Goal: Transaction & Acquisition: Purchase product/service

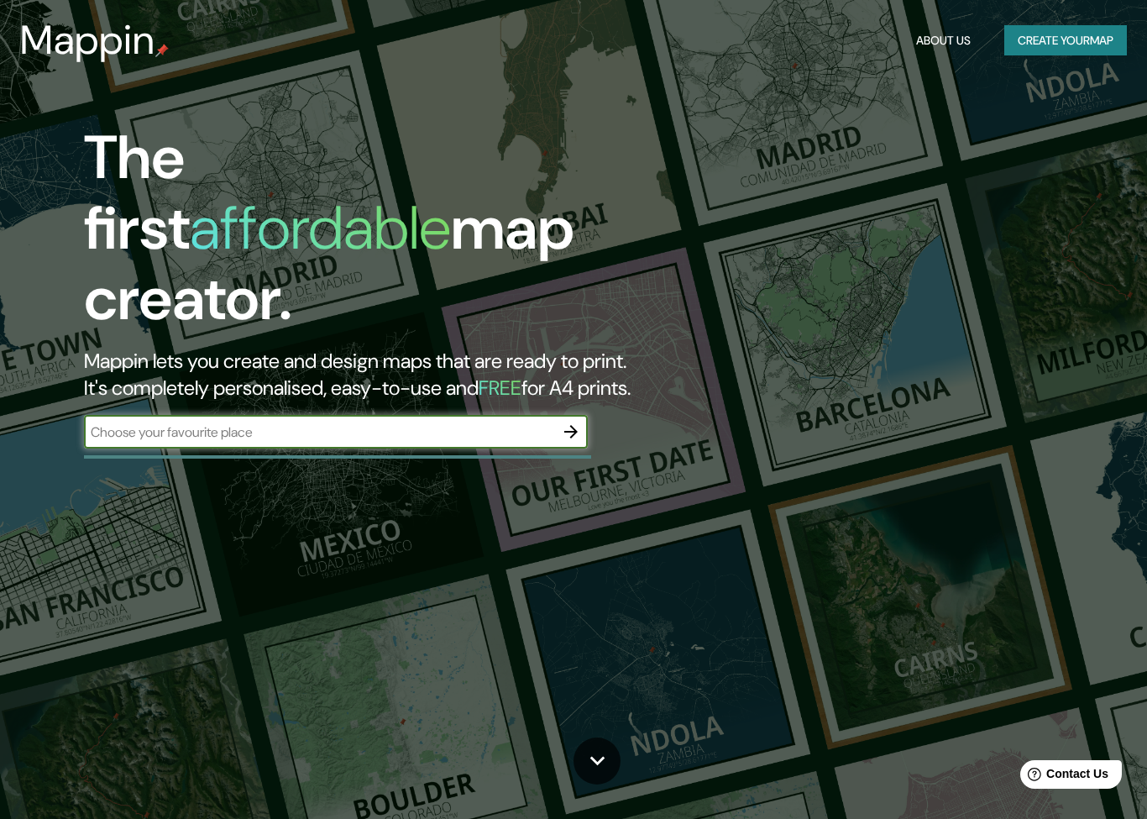
click at [1036, 52] on button "Create your map" at bounding box center [1066, 40] width 123 height 31
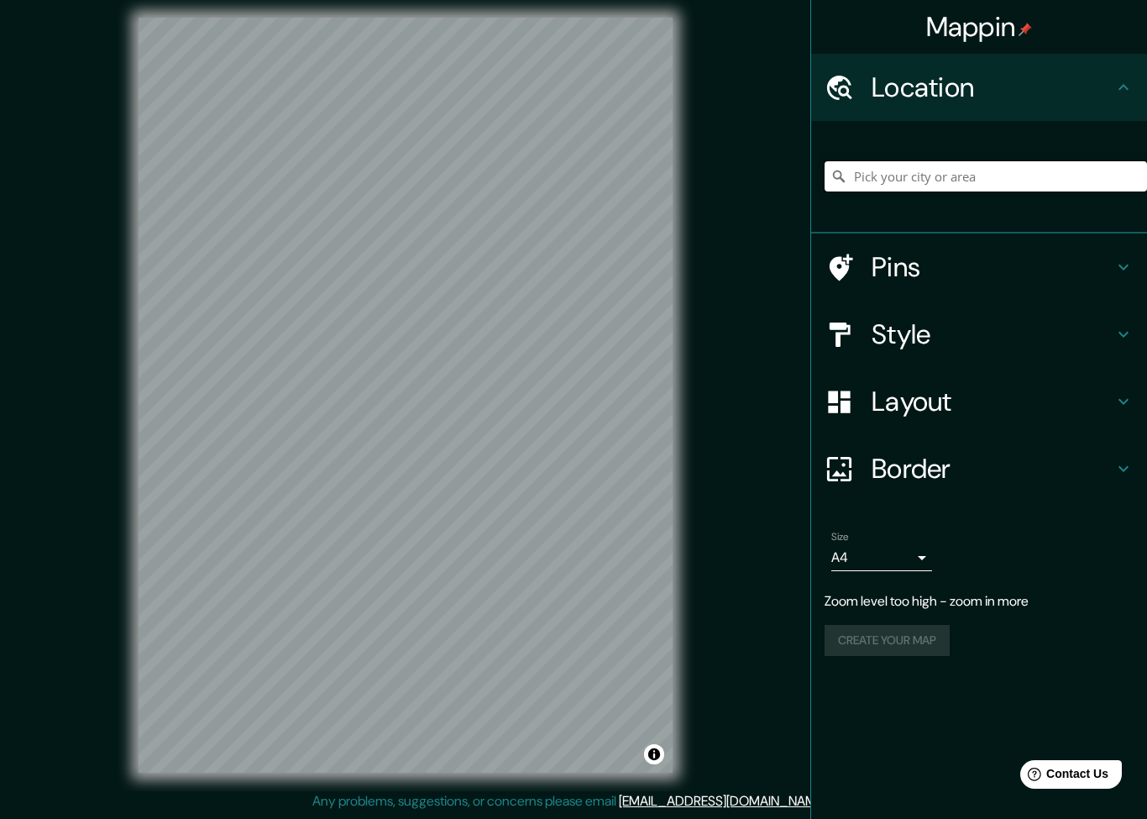
click at [908, 190] on input "Pick your city or area" at bounding box center [986, 176] width 323 height 30
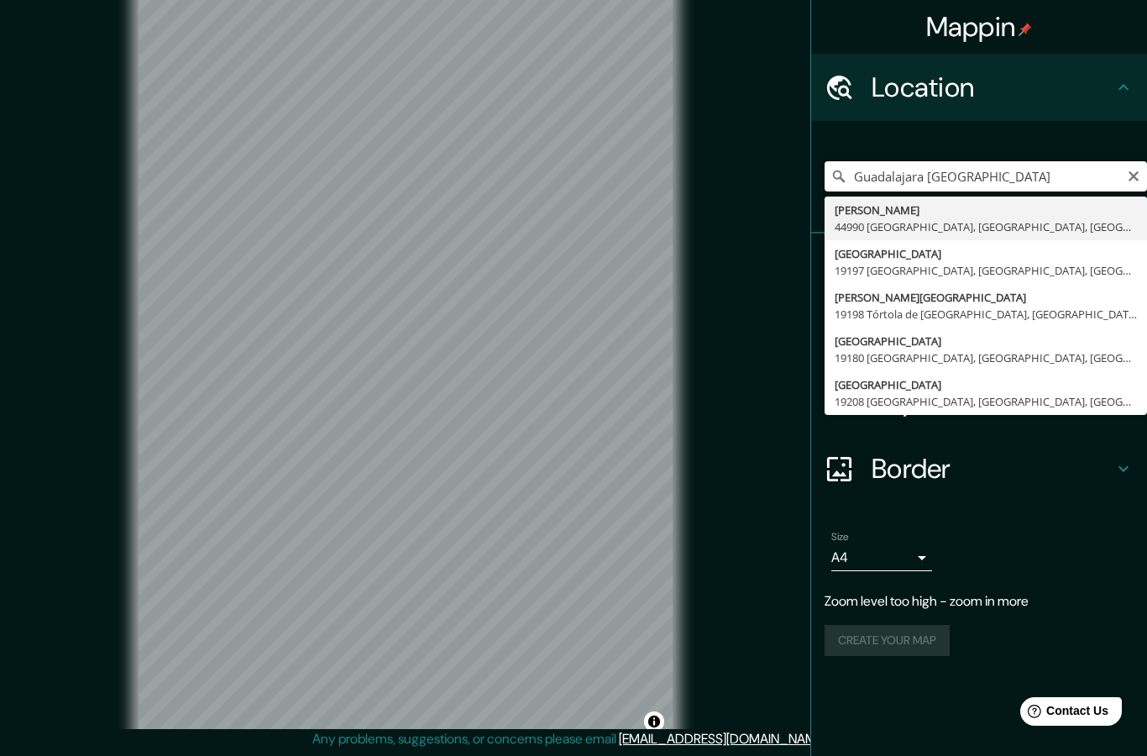
scroll to position [12, 0]
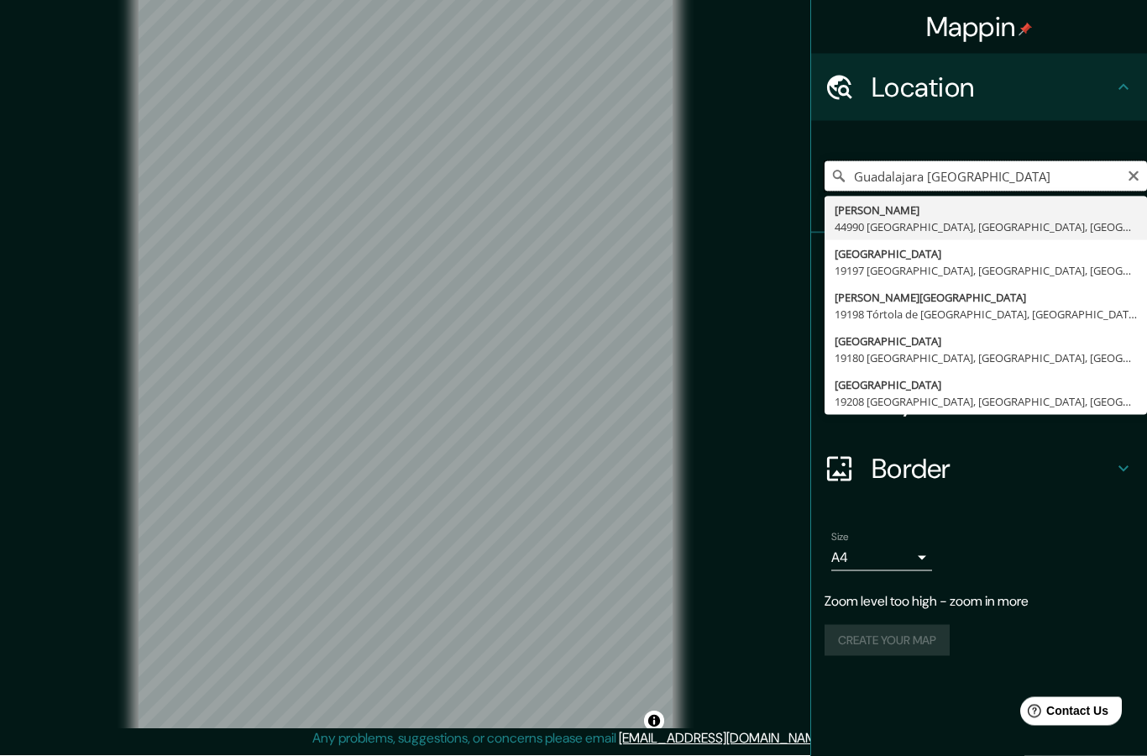
click at [1032, 170] on input "Guadalajara [GEOGRAPHIC_DATA]" at bounding box center [986, 176] width 323 height 30
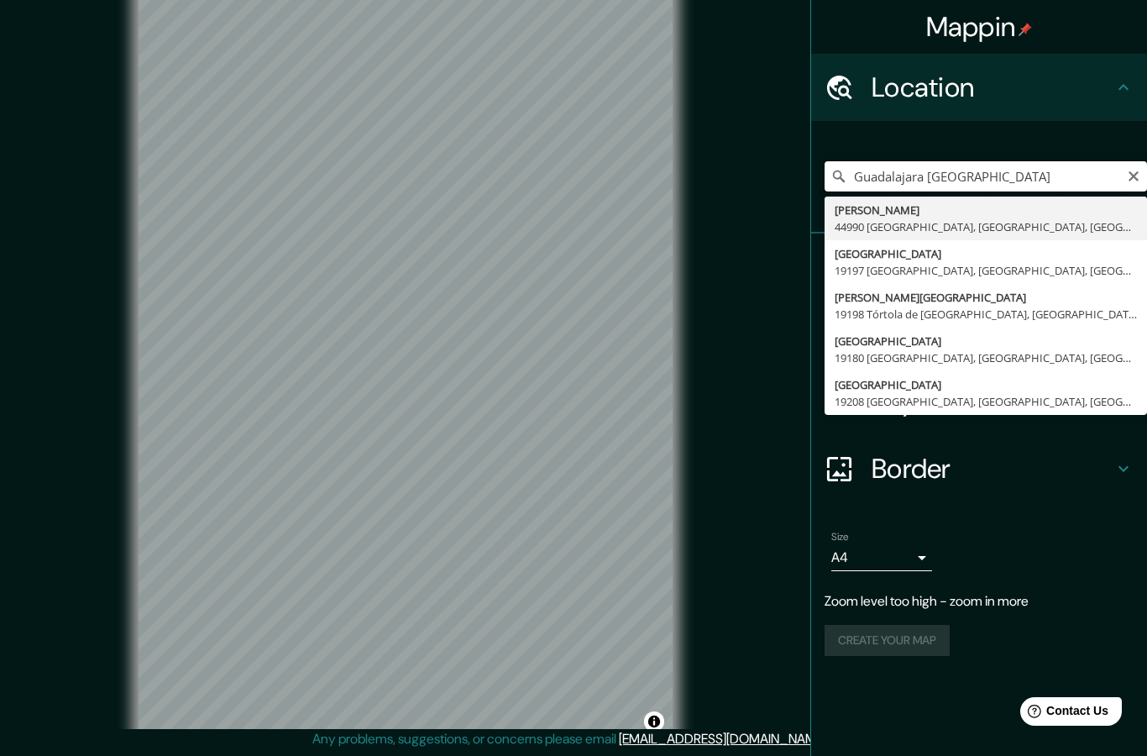
click at [1121, 184] on input "Guadalajara [GEOGRAPHIC_DATA]" at bounding box center [986, 176] width 323 height 30
click at [1141, 186] on input "Guadalajara [GEOGRAPHIC_DATA]" at bounding box center [986, 176] width 323 height 30
click at [1142, 167] on input "Guadalajara [GEOGRAPHIC_DATA]" at bounding box center [986, 176] width 323 height 30
click at [1142, 166] on input "Guadalajara [GEOGRAPHIC_DATA]" at bounding box center [986, 176] width 323 height 30
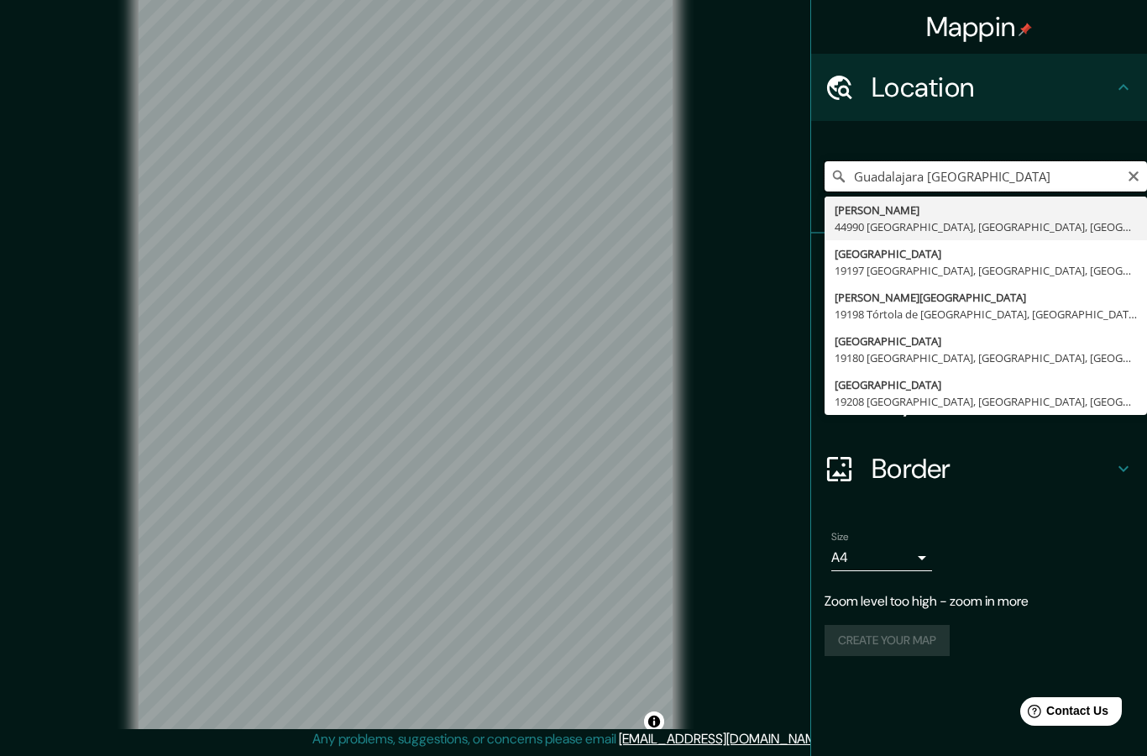
click at [1125, 174] on input "Guadalajara [GEOGRAPHIC_DATA]" at bounding box center [986, 176] width 323 height 30
click at [1125, 173] on input "Guadalajara [GEOGRAPHIC_DATA]" at bounding box center [986, 176] width 323 height 30
type input "G"
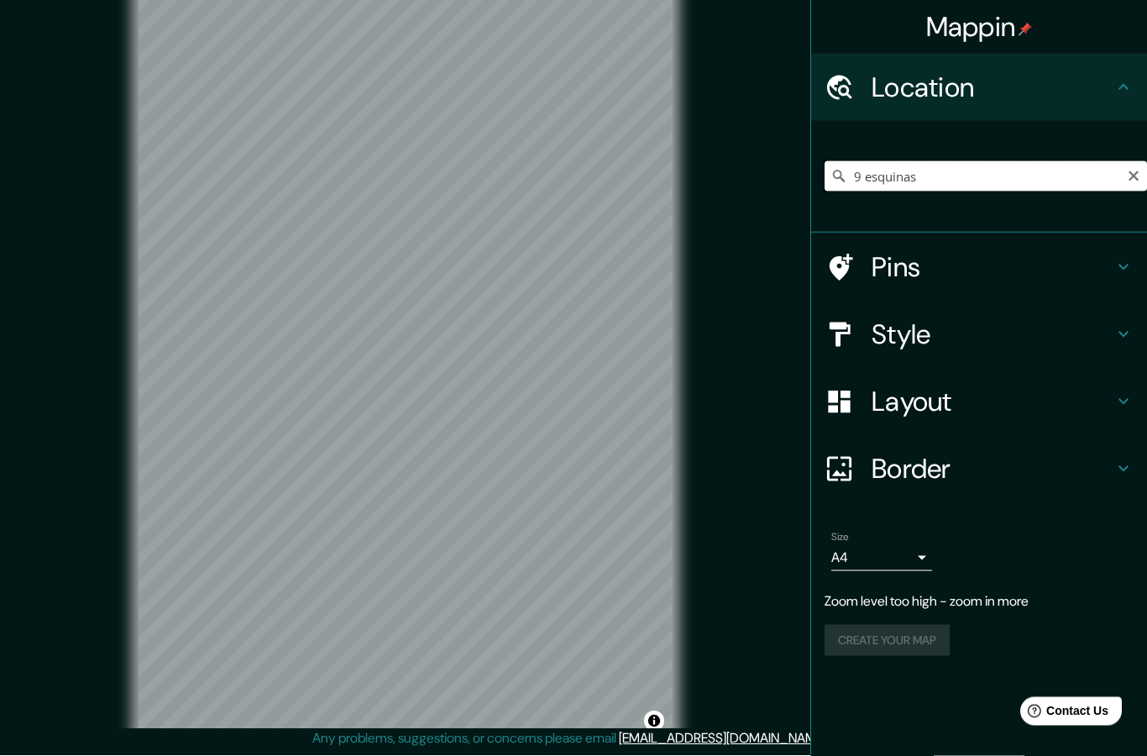
scroll to position [13, 0]
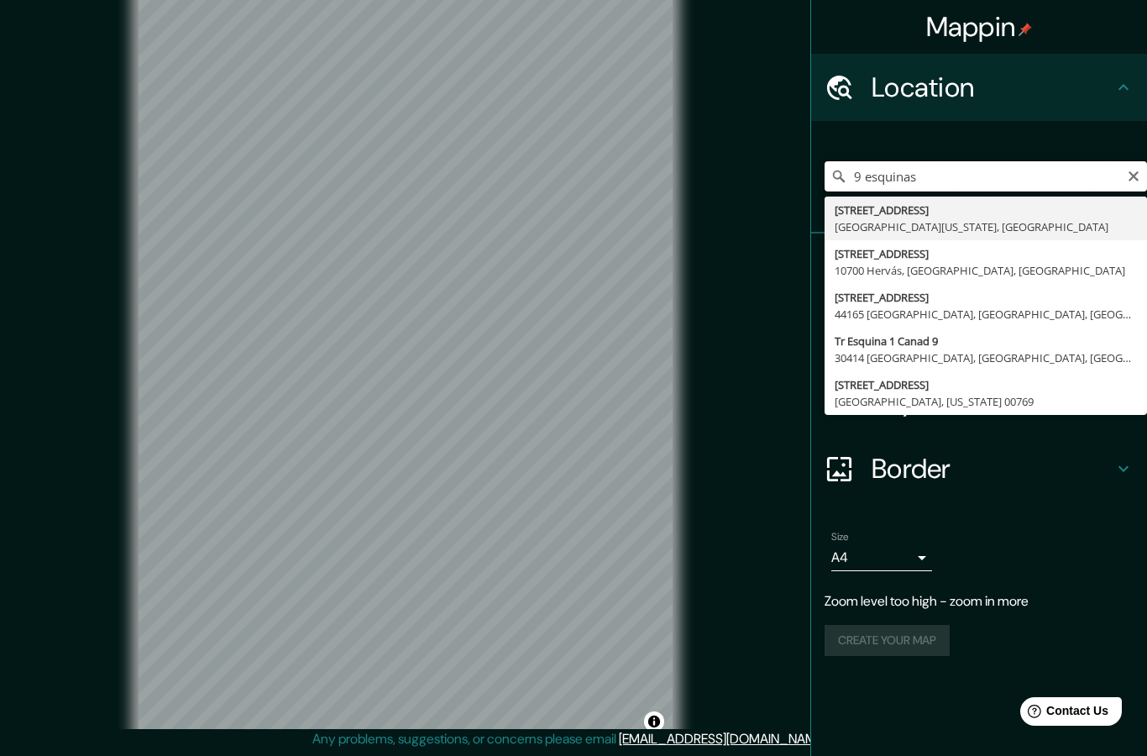
click at [1121, 172] on input "9 esquinas" at bounding box center [986, 176] width 323 height 30
type input "9 esquinas"
click at [1135, 180] on icon "Clear" at bounding box center [1133, 176] width 13 height 13
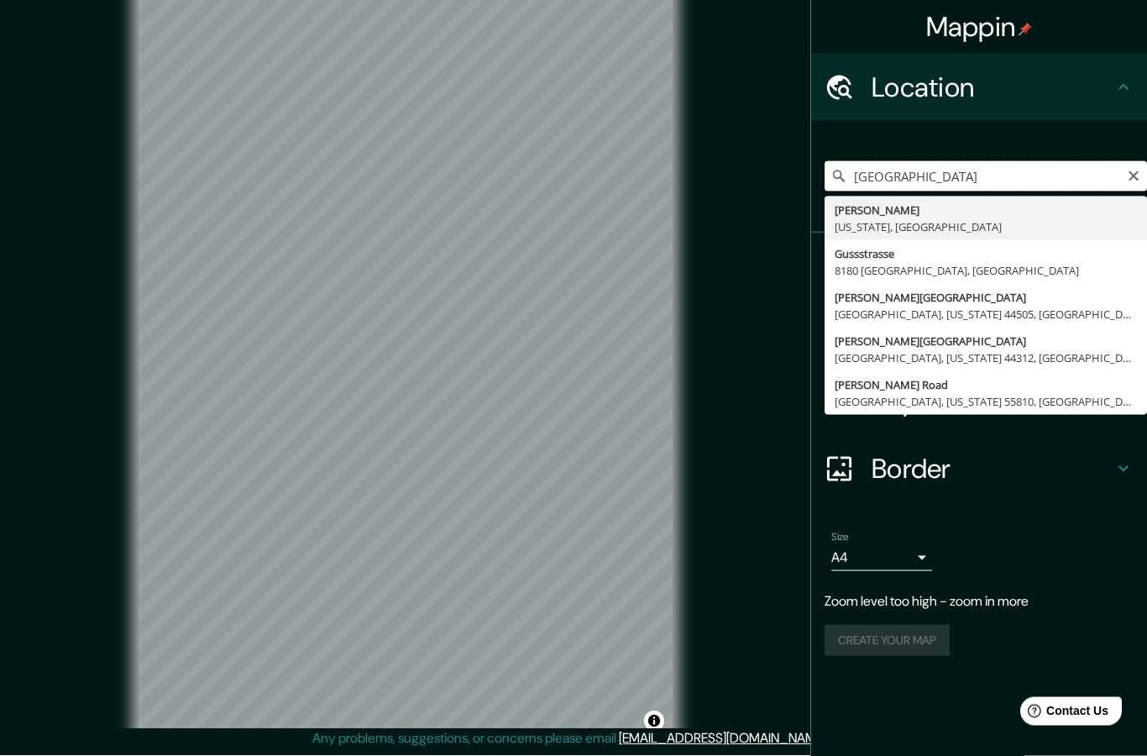
click at [930, 178] on input "[GEOGRAPHIC_DATA]" at bounding box center [986, 176] width 323 height 30
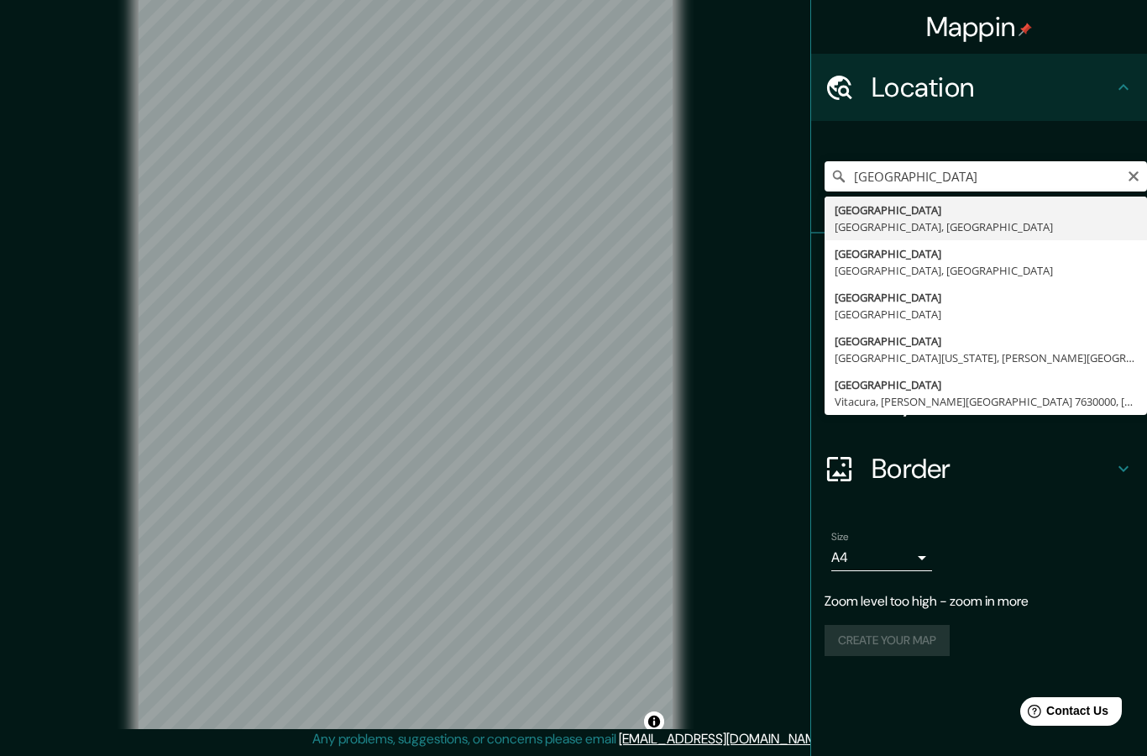
type input "[GEOGRAPHIC_DATA], [GEOGRAPHIC_DATA], [GEOGRAPHIC_DATA]"
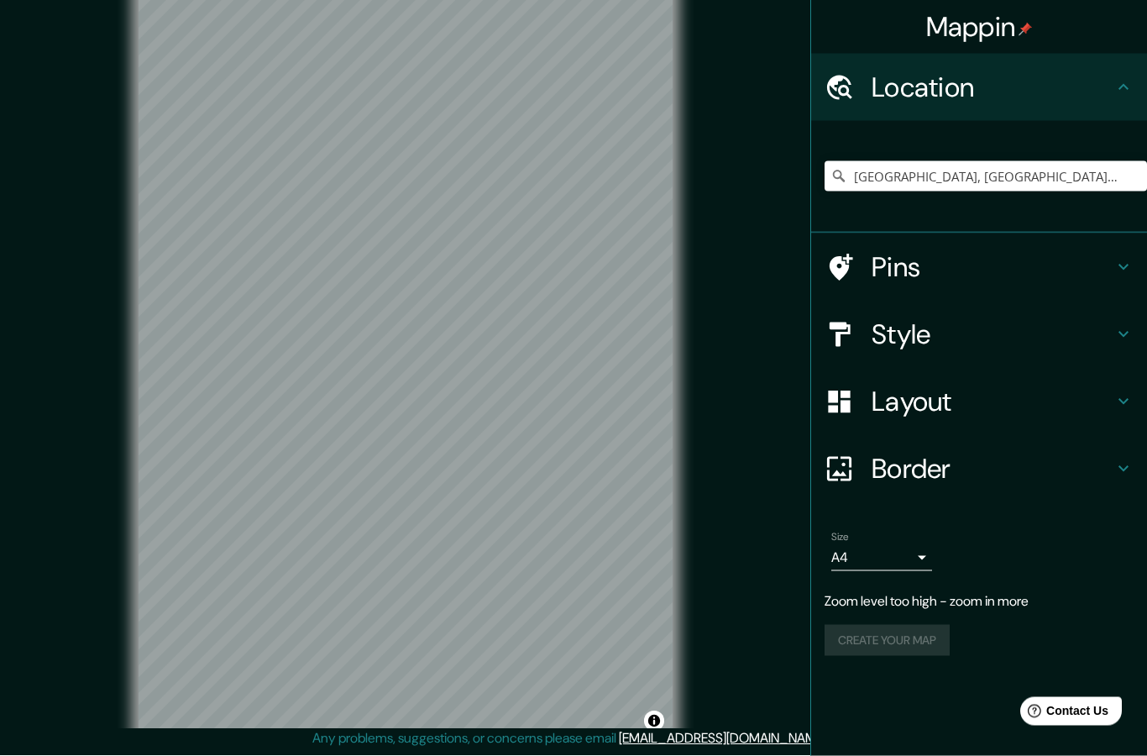
scroll to position [55, 0]
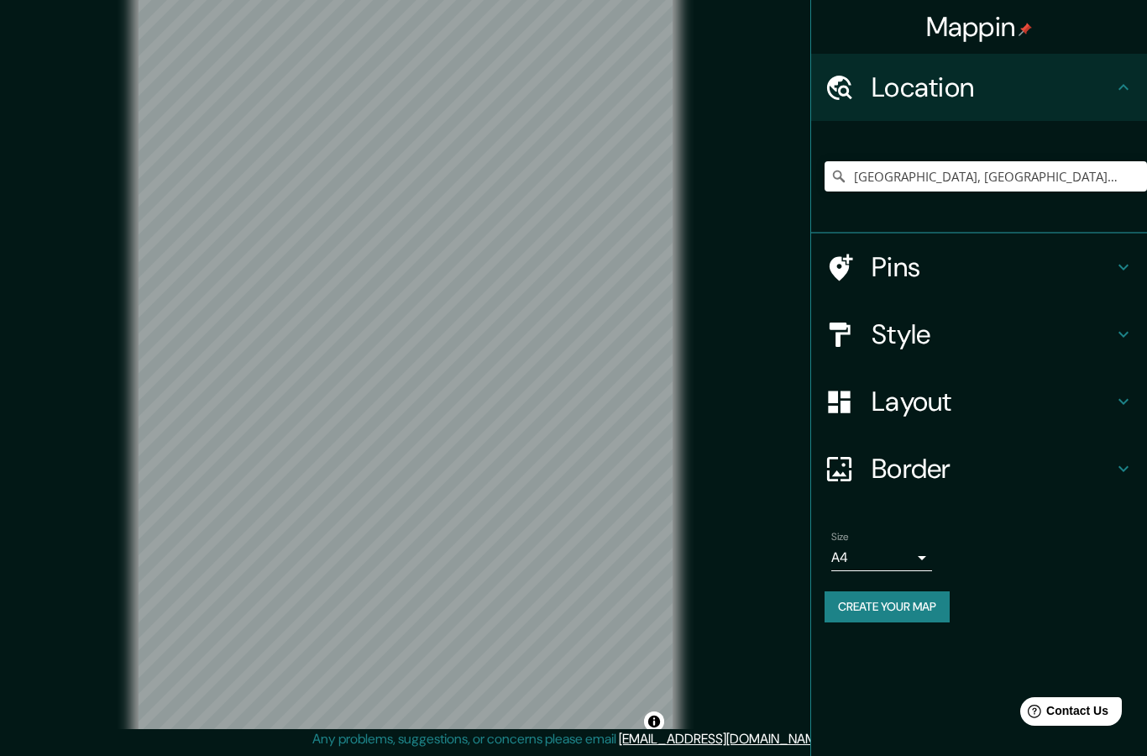
click at [722, 699] on div "Mappin Location [GEOGRAPHIC_DATA], [GEOGRAPHIC_DATA], [GEOGRAPHIC_DATA] Pins St…" at bounding box center [573, 375] width 1147 height 761
